Goal: Communication & Community: Share content

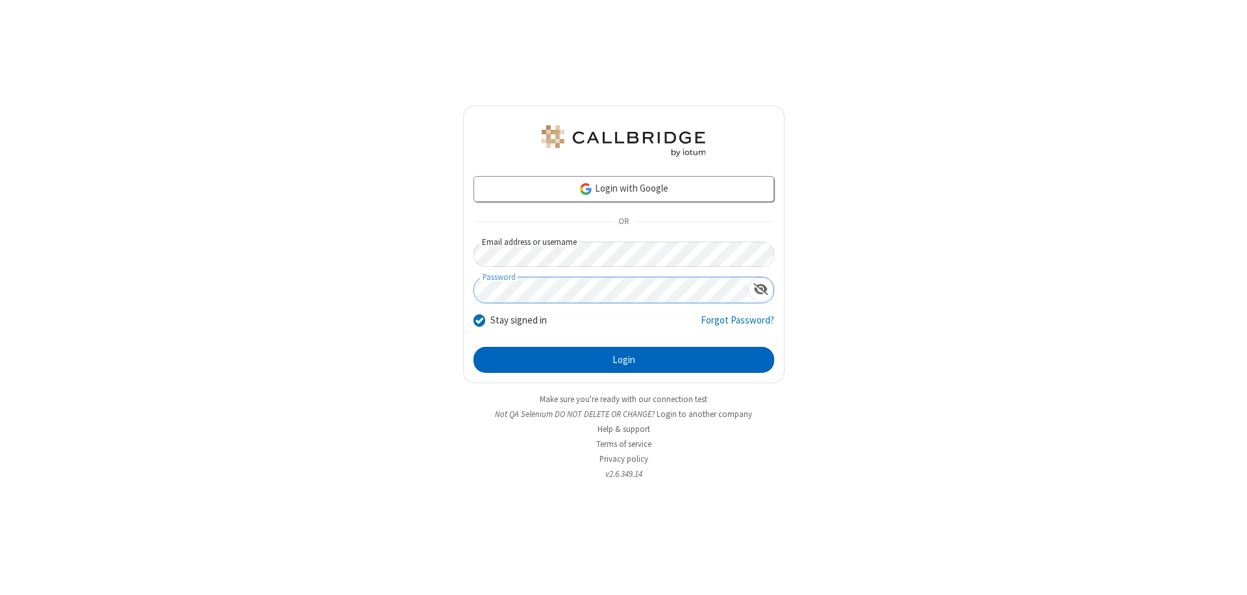
click at [624, 360] on button "Login" at bounding box center [624, 360] width 301 height 26
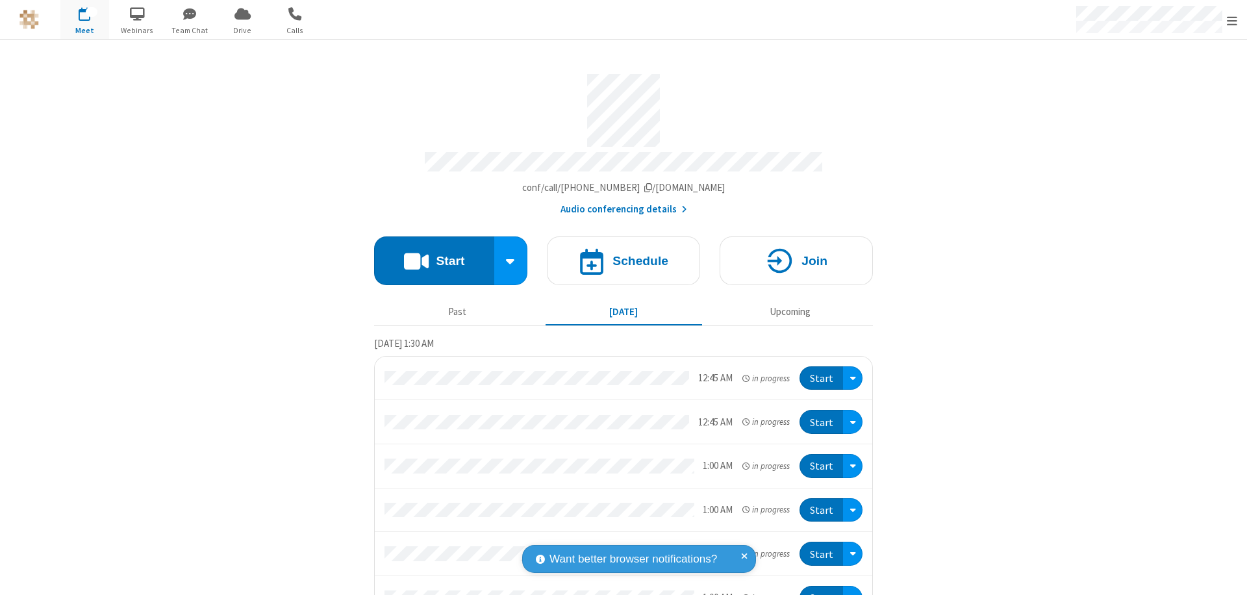
click at [429, 255] on button "Start" at bounding box center [434, 260] width 120 height 49
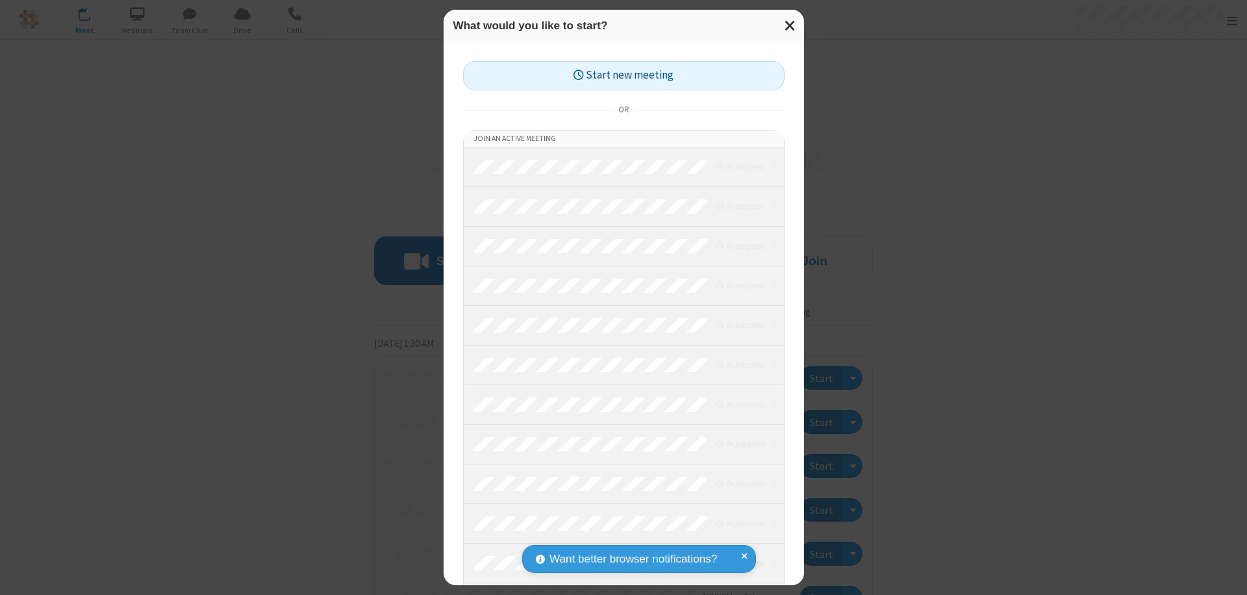
click at [624, 75] on button "Start new meeting" at bounding box center [624, 75] width 322 height 29
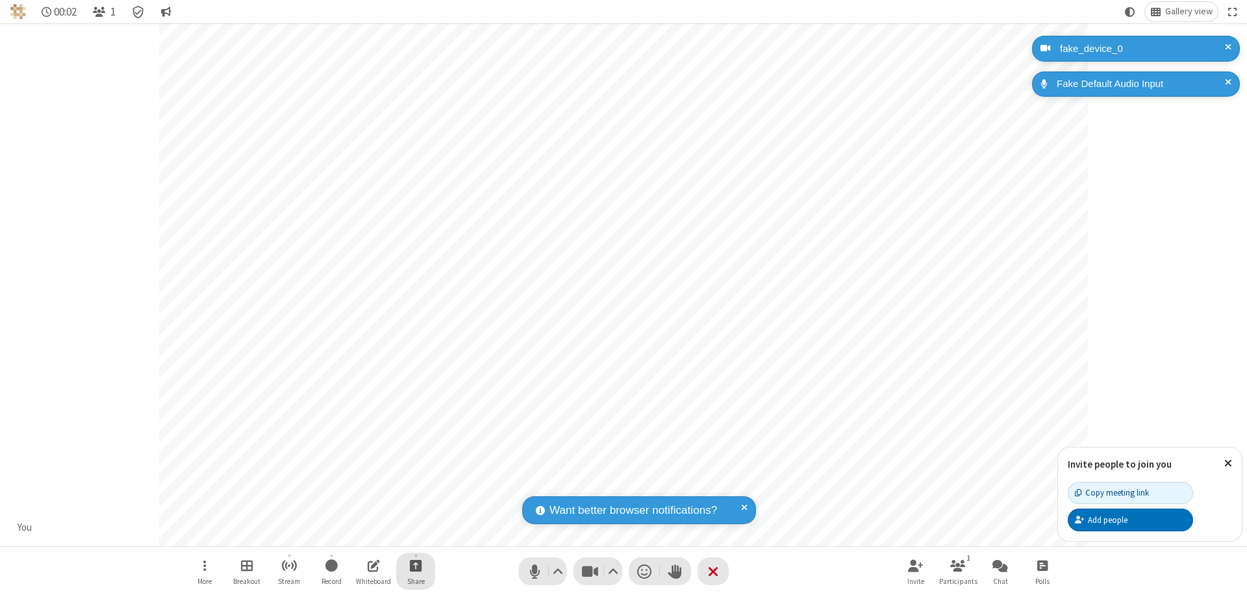
click at [416, 565] on span "Start sharing" at bounding box center [416, 565] width 12 height 16
click at [415, 486] on span "Share additional camera" at bounding box center [424, 488] width 96 height 11
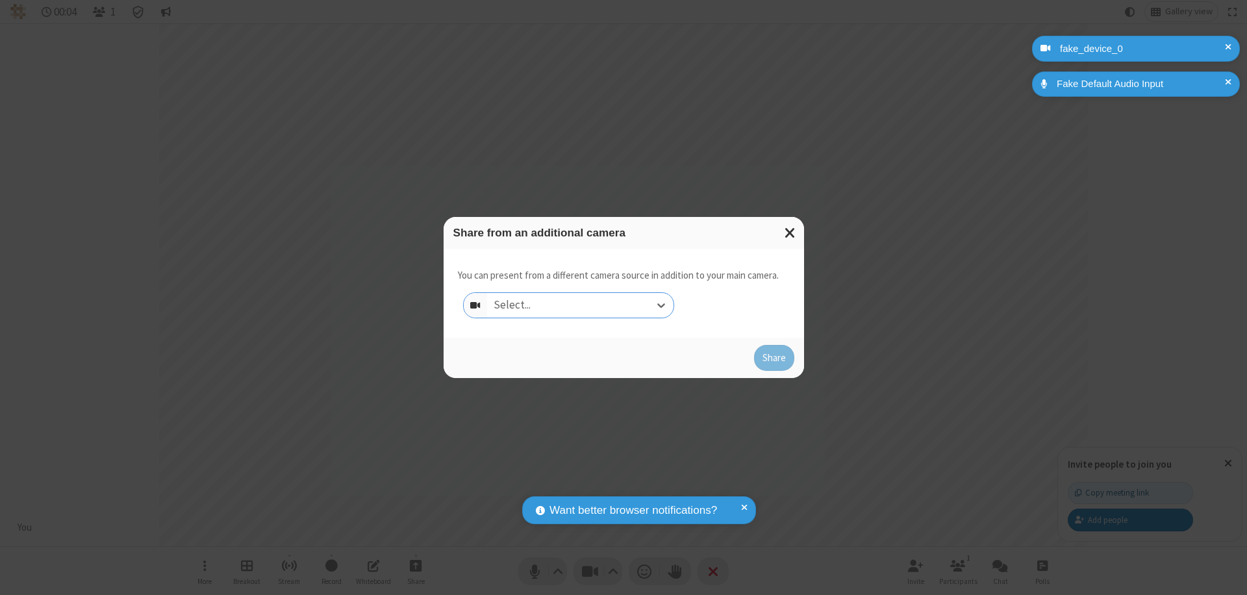
click at [580, 305] on div "Select..." at bounding box center [580, 305] width 186 height 25
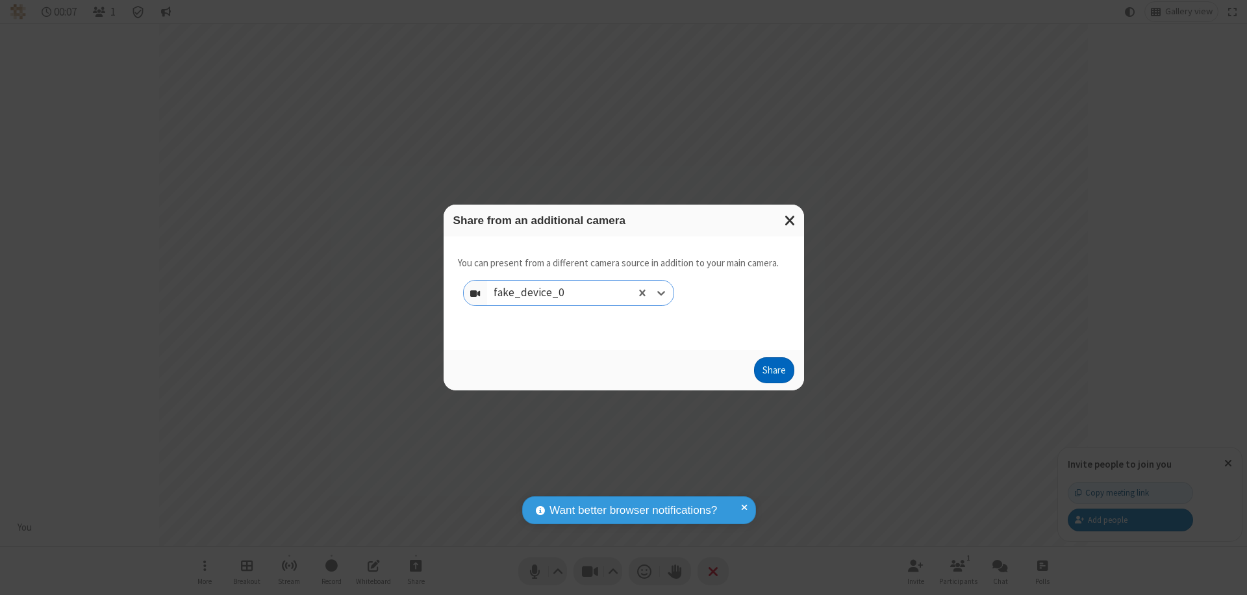
click at [774, 373] on button "Share" at bounding box center [774, 370] width 40 height 26
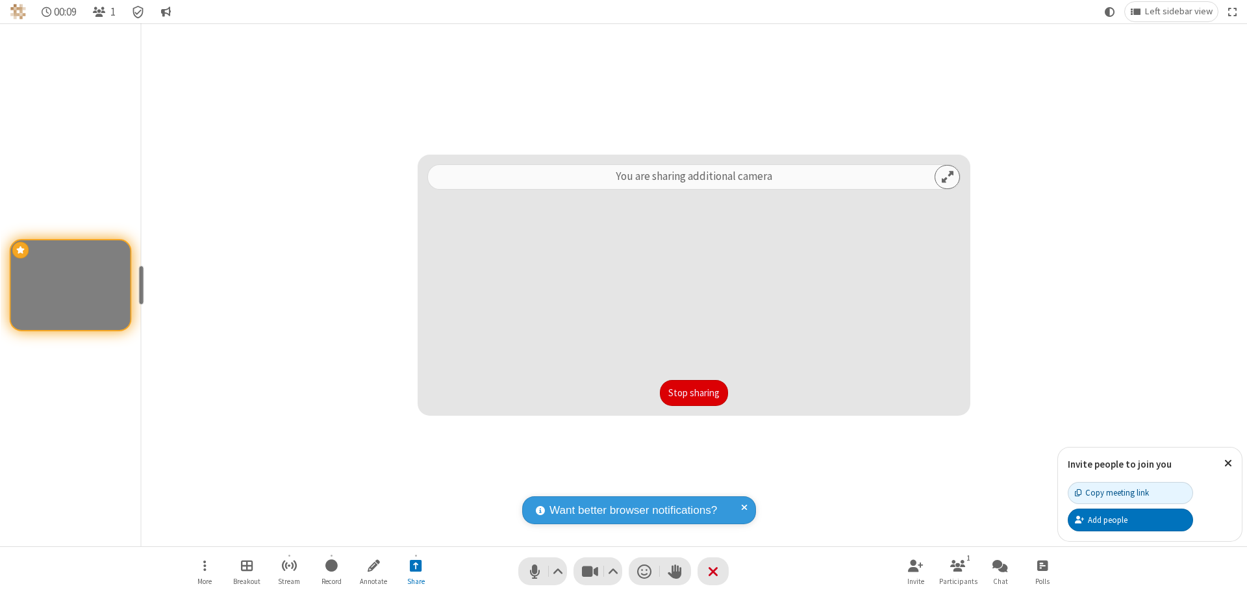
click at [694, 393] on button "Stop sharing" at bounding box center [694, 393] width 68 height 26
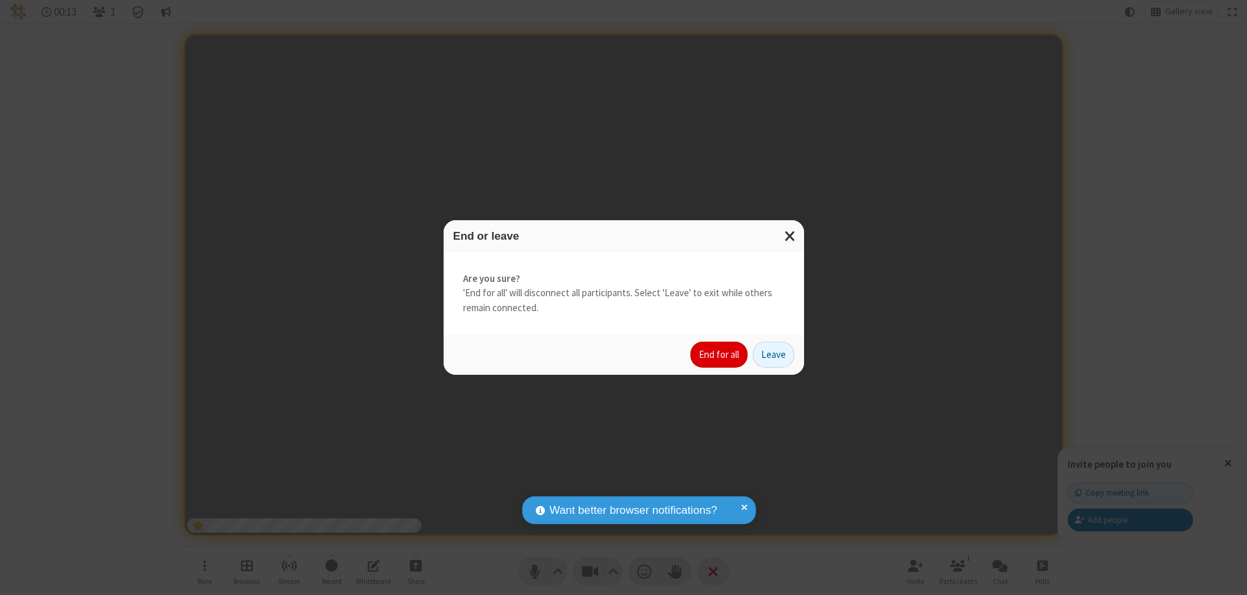
click at [720, 355] on button "End for all" at bounding box center [719, 355] width 57 height 26
